Goal: Navigation & Orientation: Understand site structure

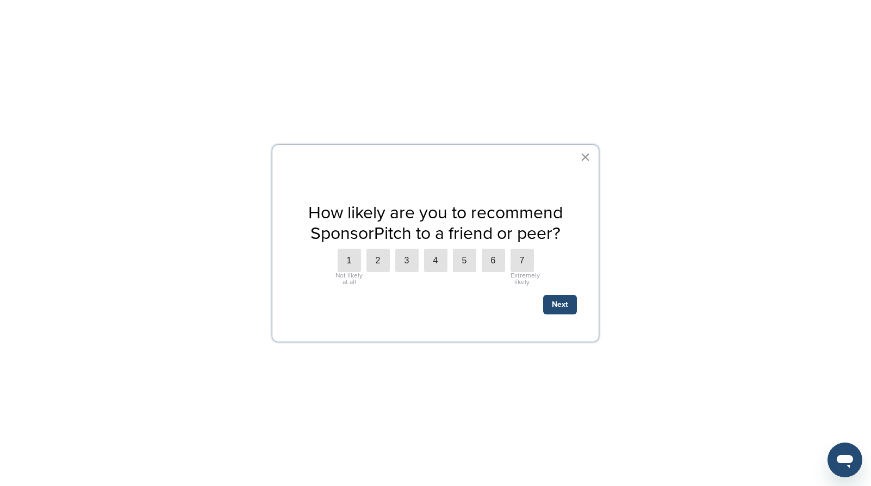
click at [583, 160] on button "×" at bounding box center [585, 156] width 10 height 17
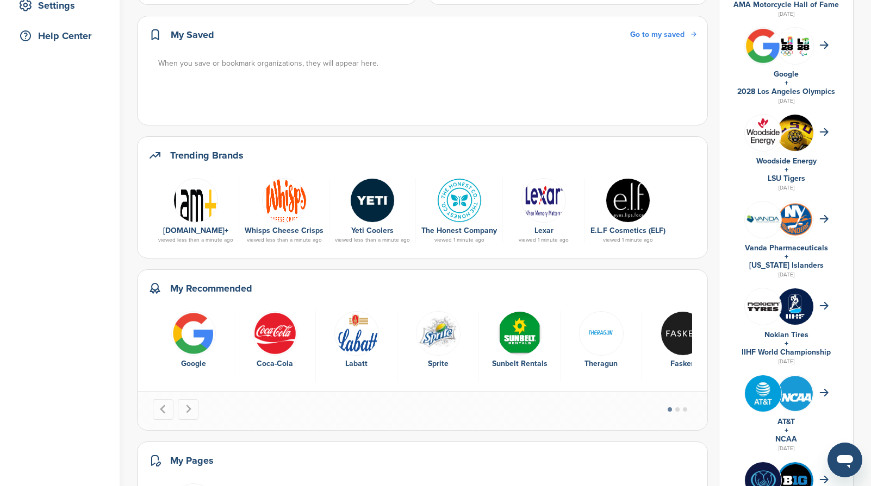
scroll to position [325, 0]
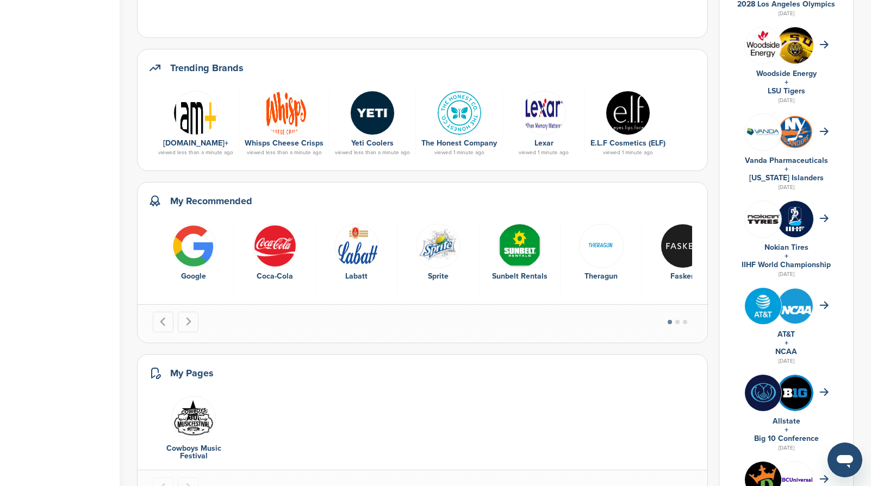
click at [366, 125] on img at bounding box center [372, 113] width 45 height 45
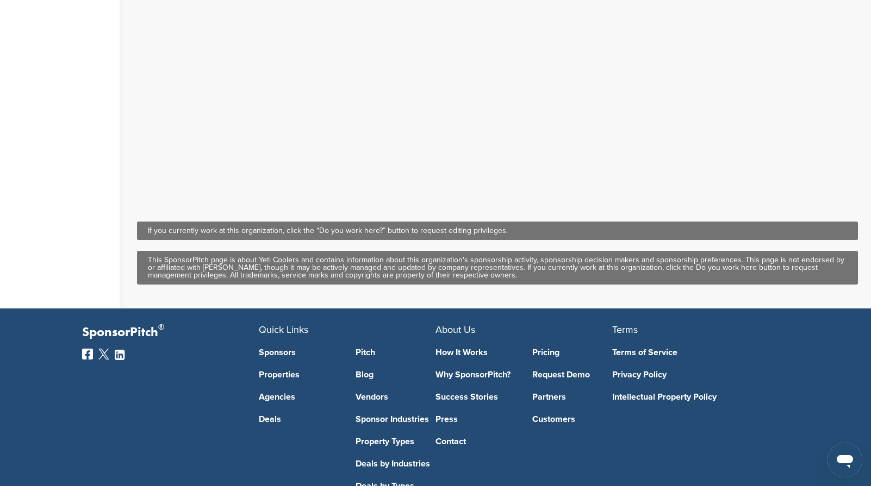
scroll to position [606, 0]
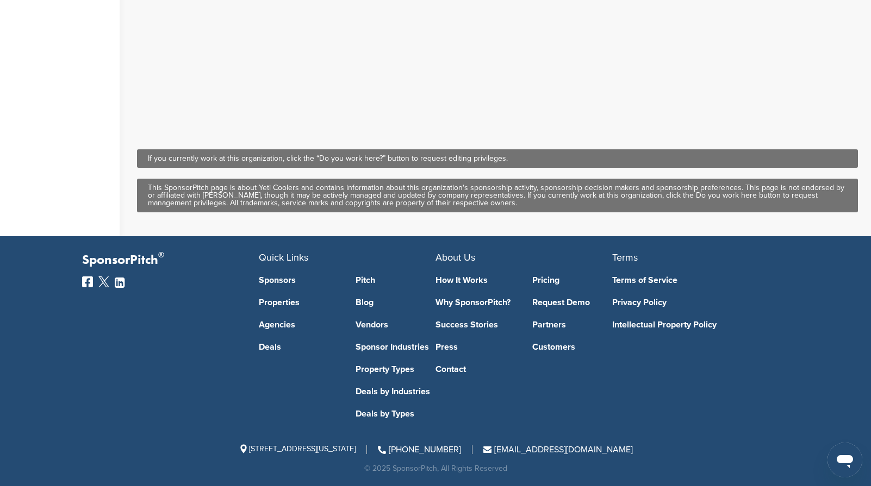
click at [669, 319] on div "Terms of Service Privacy Policy Intellectual Property Policy" at bounding box center [692, 295] width 160 height 67
click at [670, 324] on link "Intellectual Property Policy" at bounding box center [692, 325] width 160 height 9
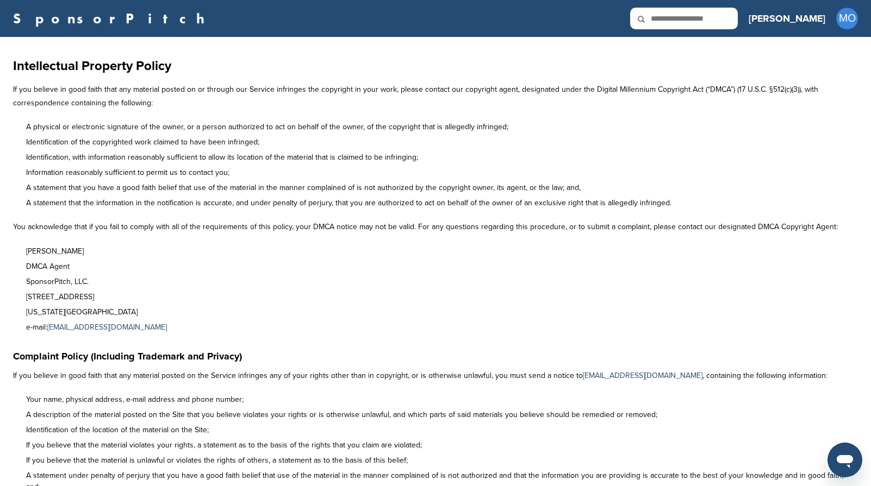
click at [37, 11] on link "SponsorPitch" at bounding box center [112, 18] width 198 height 14
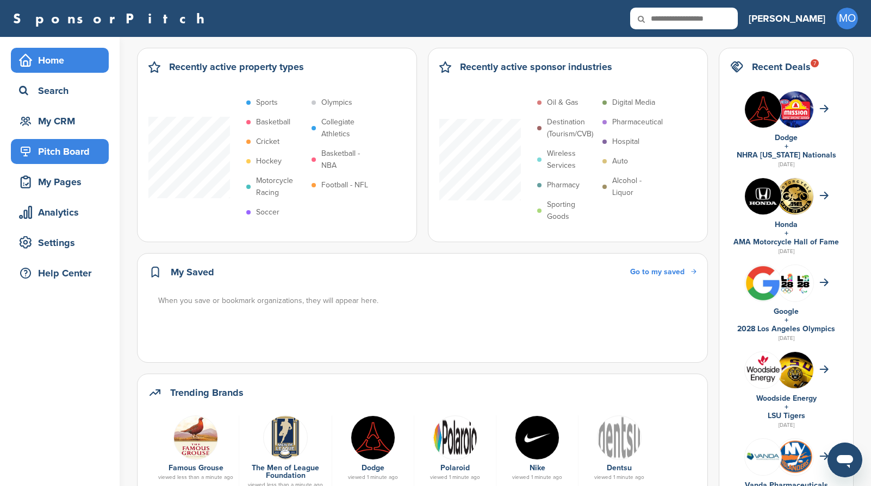
click at [52, 147] on div "Pitch Board" at bounding box center [62, 152] width 92 height 20
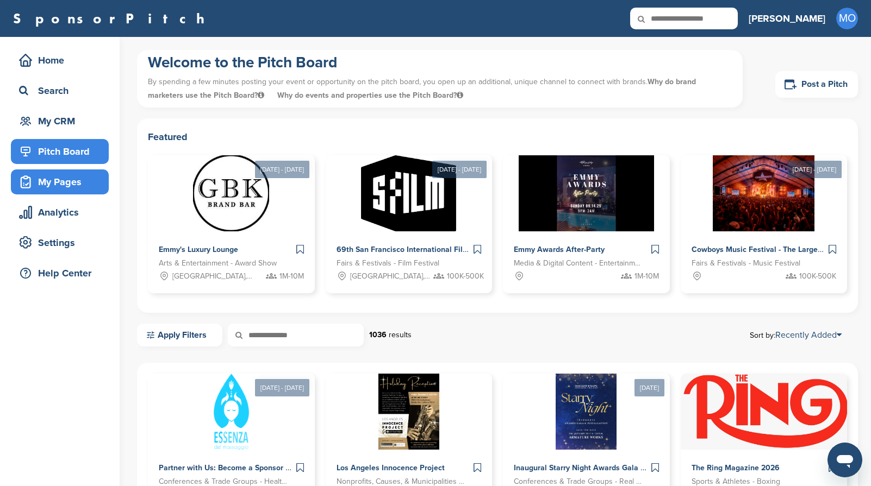
click at [55, 184] on div "My Pages" at bounding box center [62, 182] width 92 height 20
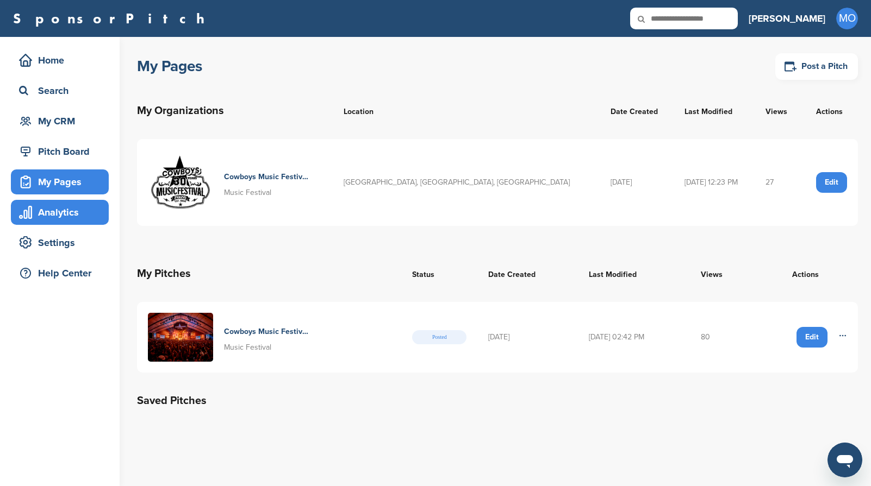
click at [58, 208] on div "Analytics" at bounding box center [62, 213] width 92 height 20
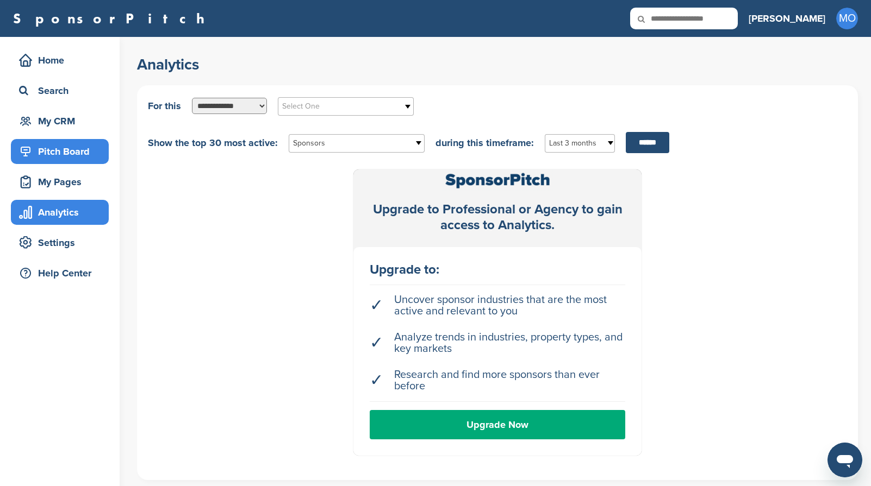
click at [62, 155] on div "Pitch Board" at bounding box center [62, 152] width 92 height 20
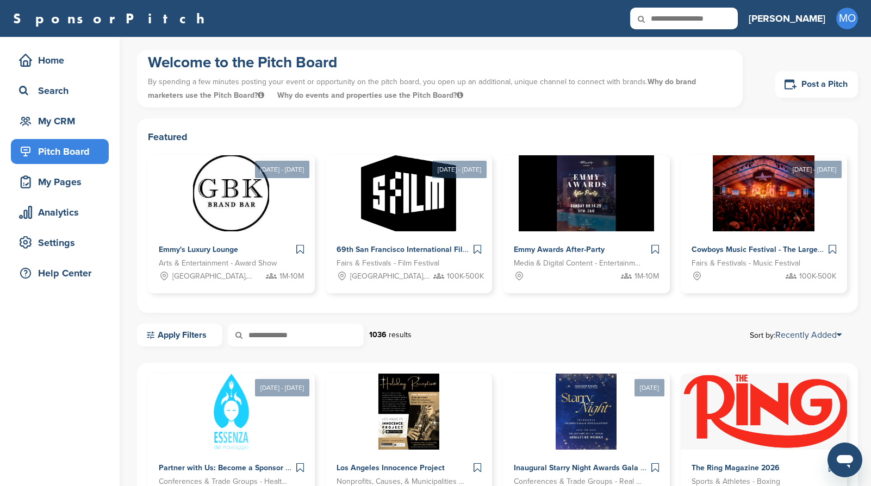
click at [517, 110] on div "Welcome to the Pitch Board By spending a few minutes posting your event or oppo…" at bounding box center [497, 84] width 721 height 68
